Goal: Task Accomplishment & Management: Use online tool/utility

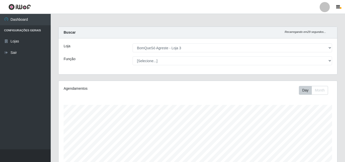
select select "215"
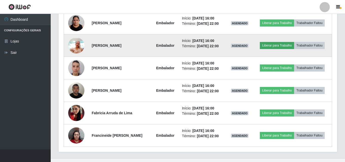
scroll to position [210, 0]
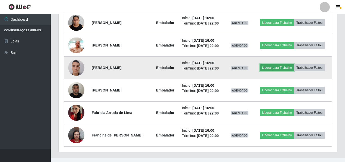
click at [277, 67] on button "Liberar para Trabalho" at bounding box center [276, 67] width 34 height 7
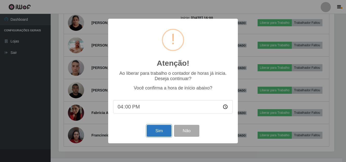
click at [164, 132] on button "Sim" at bounding box center [159, 131] width 25 height 12
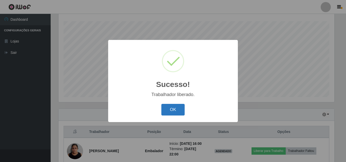
click at [175, 106] on button "OK" at bounding box center [173, 110] width 24 height 12
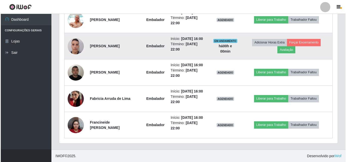
scroll to position [242, 0]
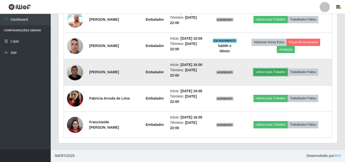
click at [258, 73] on button "Liberar para Trabalho" at bounding box center [270, 72] width 34 height 7
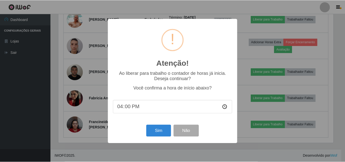
scroll to position [105, 276]
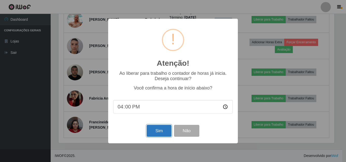
click at [155, 133] on button "Sim" at bounding box center [159, 131] width 25 height 12
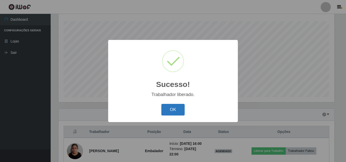
click at [169, 112] on button "OK" at bounding box center [173, 110] width 24 height 12
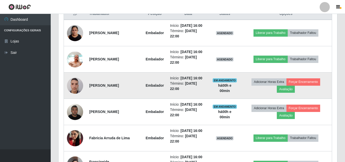
scroll to position [236, 0]
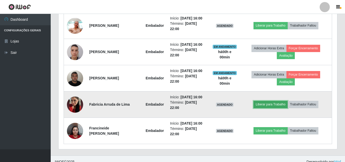
click at [268, 105] on button "Liberar para Trabalho" at bounding box center [270, 104] width 34 height 7
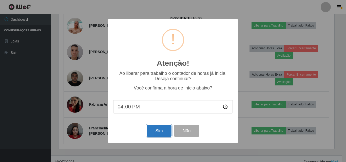
click at [161, 129] on button "Sim" at bounding box center [159, 131] width 25 height 12
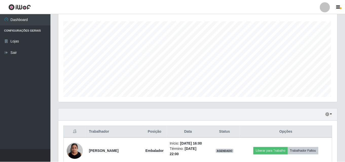
scroll to position [0, 0]
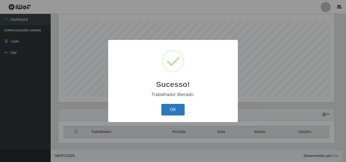
click at [172, 109] on button "OK" at bounding box center [173, 110] width 24 height 12
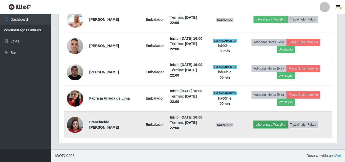
click at [276, 124] on button "Liberar para Trabalho" at bounding box center [270, 124] width 34 height 7
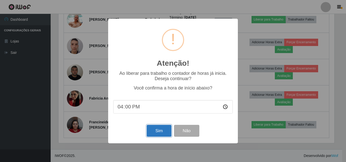
click at [163, 129] on button "Sim" at bounding box center [159, 131] width 25 height 12
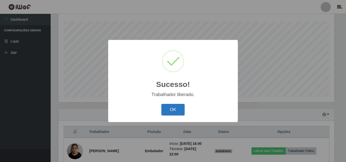
click at [171, 110] on button "OK" at bounding box center [173, 110] width 24 height 12
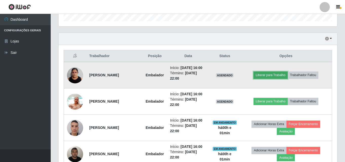
click at [277, 75] on button "Liberar para Trabalho" at bounding box center [270, 75] width 34 height 7
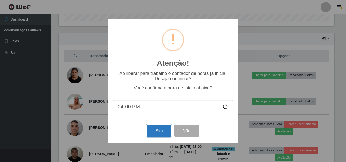
click at [156, 135] on button "Sim" at bounding box center [159, 131] width 25 height 12
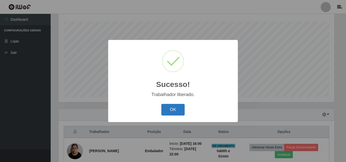
click at [181, 114] on button "OK" at bounding box center [173, 110] width 24 height 12
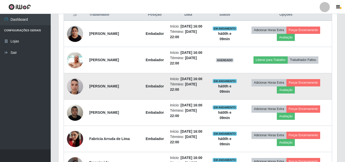
scroll to position [210, 0]
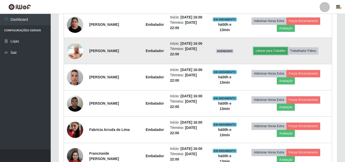
click at [274, 50] on button "Liberar para Trabalho" at bounding box center [270, 50] width 34 height 7
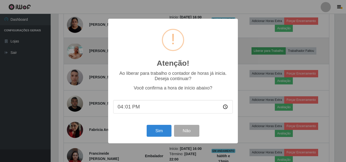
type input "16:13"
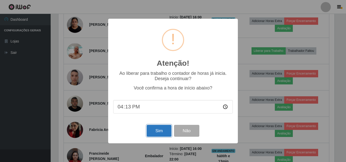
click at [155, 133] on button "Sim" at bounding box center [159, 131] width 25 height 12
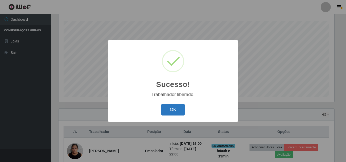
click at [164, 112] on button "OK" at bounding box center [173, 110] width 24 height 12
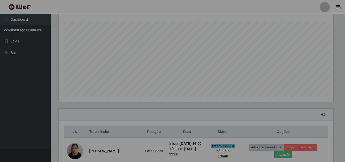
scroll to position [105, 278]
